Goal: Information Seeking & Learning: Learn about a topic

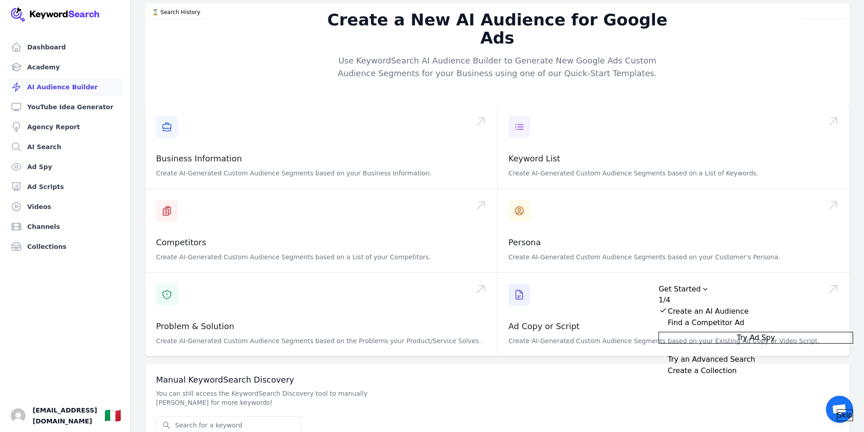
click at [73, 84] on link "AI Audience Builder" at bounding box center [65, 87] width 116 height 18
click at [56, 48] on link "Dashboard" at bounding box center [65, 47] width 116 height 18
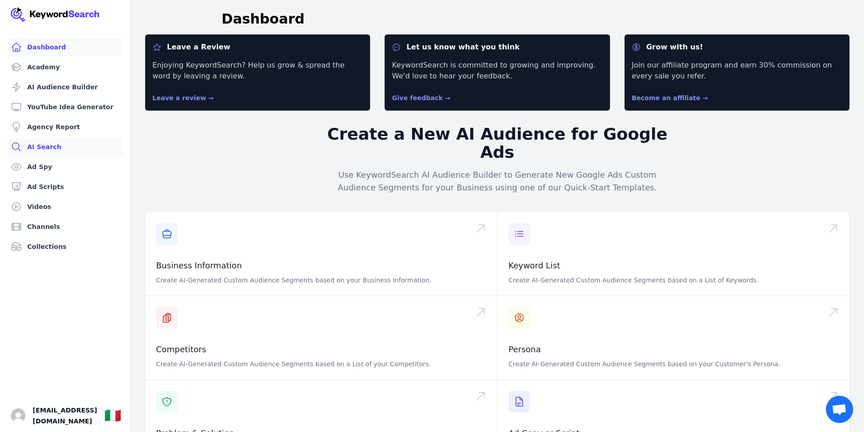
click at [37, 147] on link "AI Search" at bounding box center [65, 147] width 116 height 18
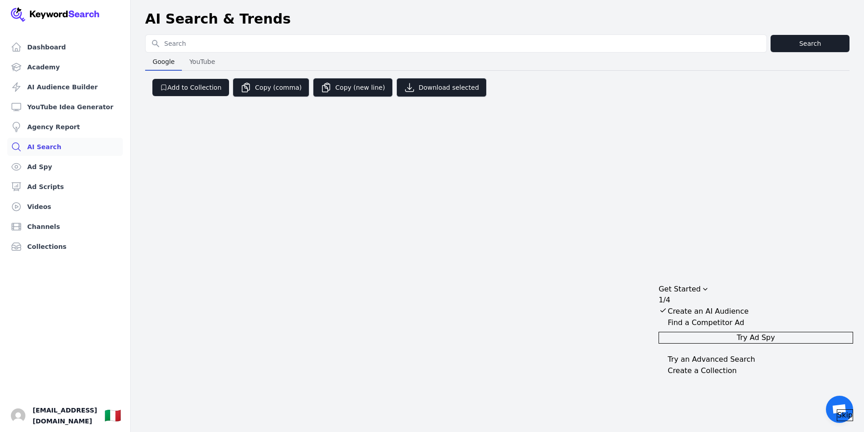
click at [203, 46] on input "Search for YouTube Keywords" at bounding box center [456, 43] width 621 height 17
click at [178, 125] on div "Dashboard Academy AI Audience Builder YouTube Idea Generator Agency Report AI S…" at bounding box center [432, 216] width 864 height 432
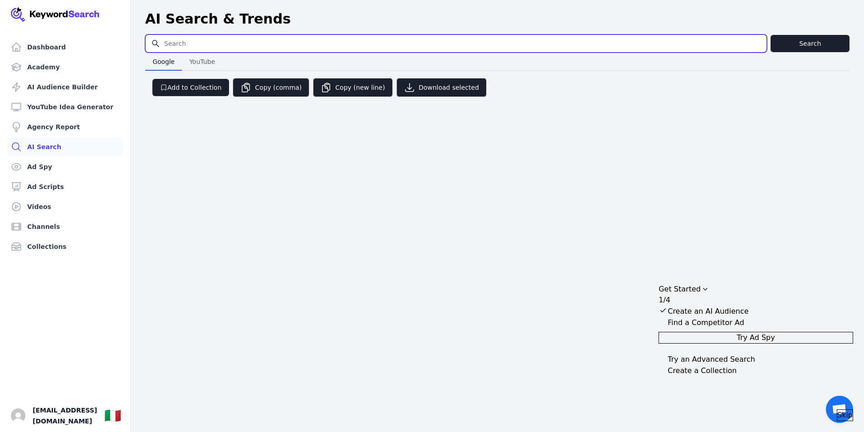
click at [170, 42] on input "Search for YouTube Keywords" at bounding box center [456, 43] width 621 height 17
type input "rugosimetro"
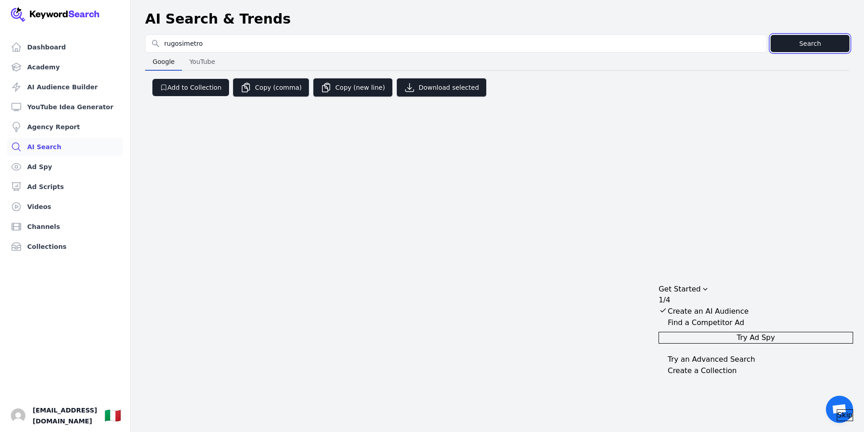
click at [802, 41] on button "Search" at bounding box center [810, 43] width 79 height 17
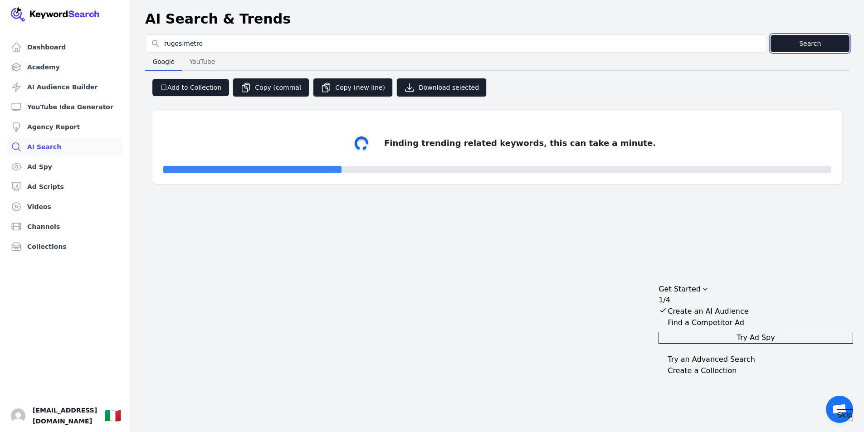
select select "50"
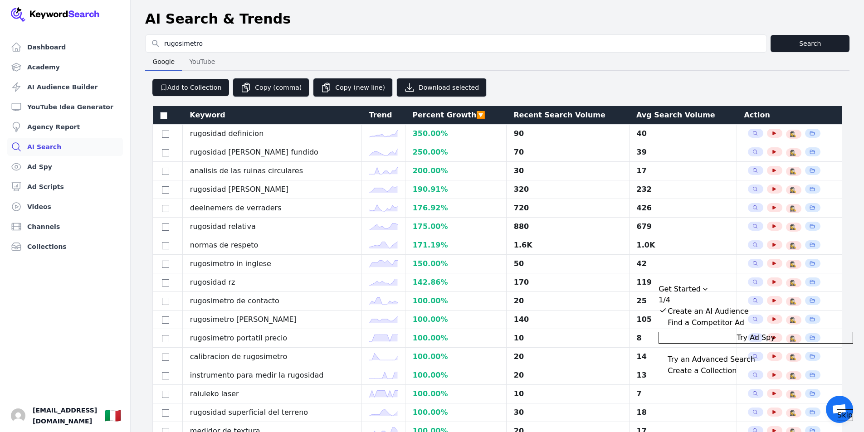
click at [838, 410] on span "Skip" at bounding box center [845, 415] width 15 height 11
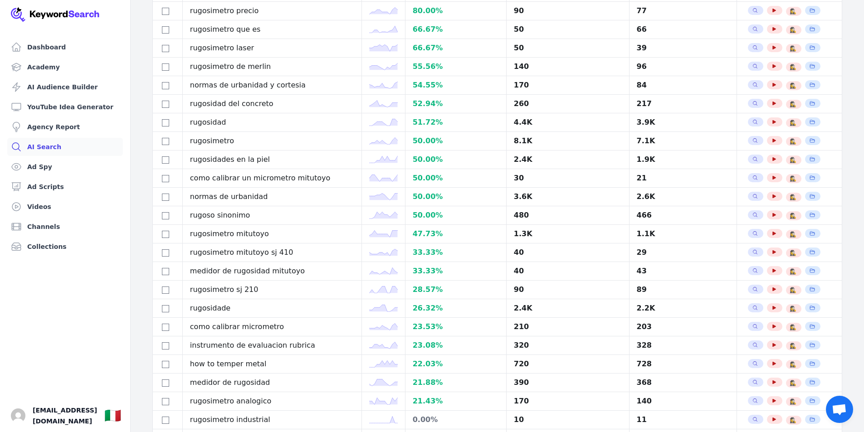
scroll to position [590, 0]
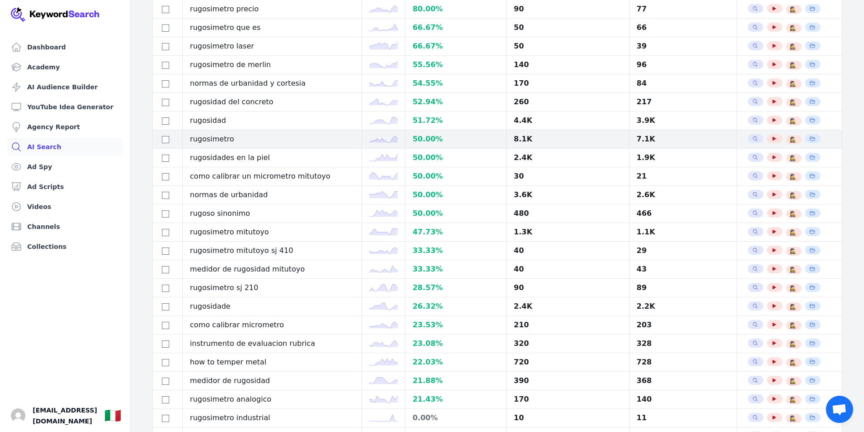
click at [385, 140] on polyline at bounding box center [384, 139] width 28 height 7
click at [164, 141] on input "checkbox" at bounding box center [165, 139] width 7 height 7
checkbox input "true"
click at [772, 137] on icon "button" at bounding box center [774, 138] width 5 height 5
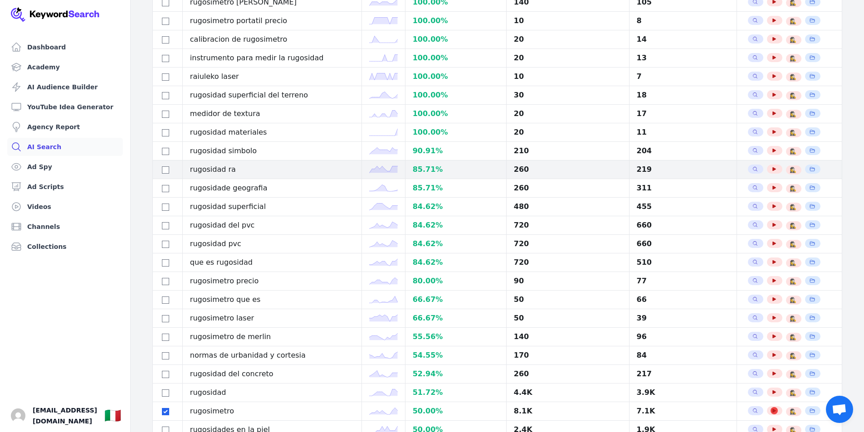
scroll to position [544, 0]
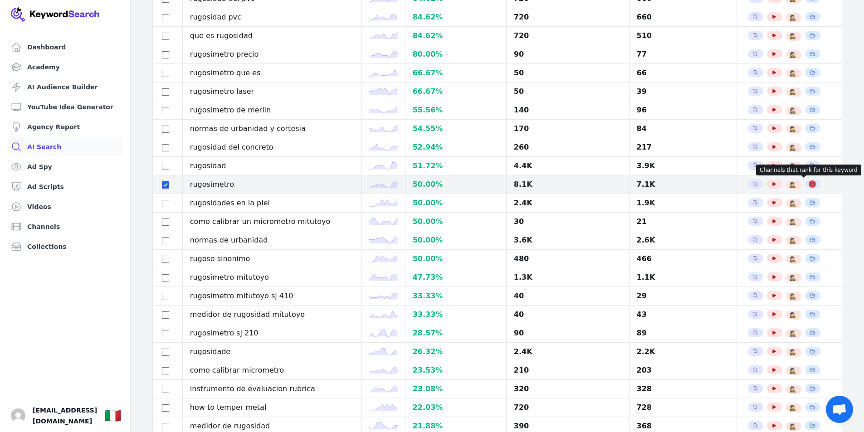
click at [810, 182] on icon "button" at bounding box center [812, 183] width 5 height 5
click at [753, 186] on icon "button" at bounding box center [755, 183] width 5 height 5
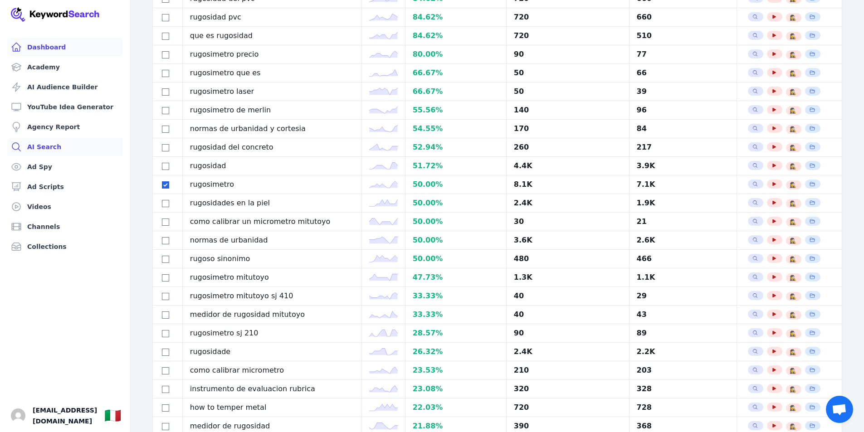
click at [54, 44] on link "Dashboard" at bounding box center [65, 47] width 116 height 18
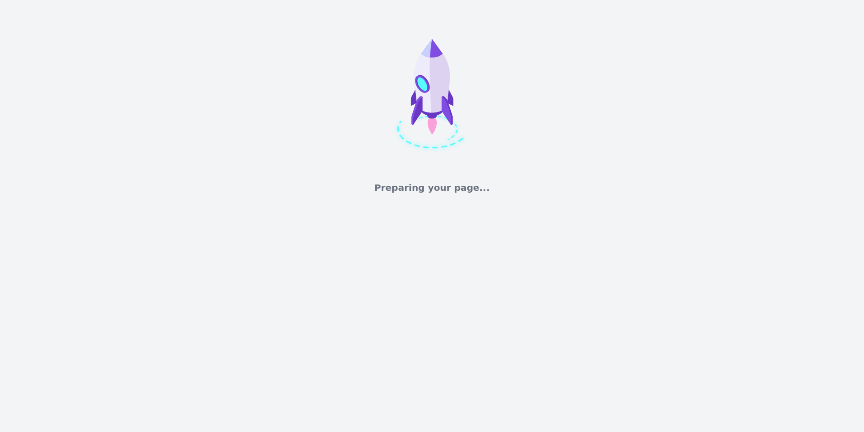
select select "50"
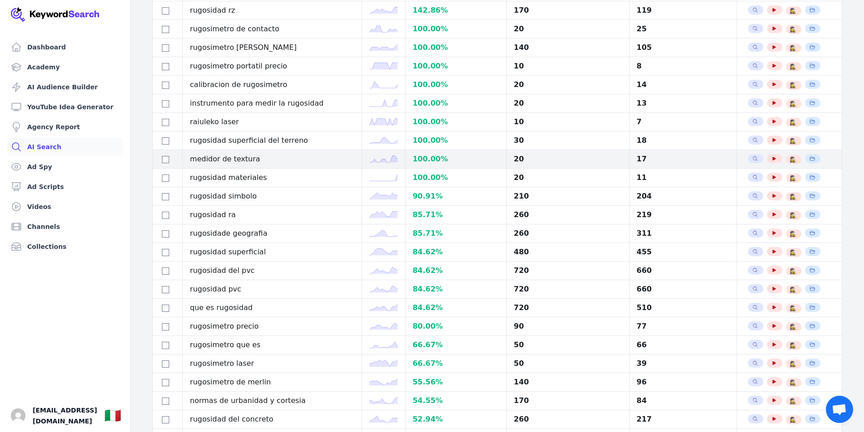
scroll to position [408, 0]
